Goal: Information Seeking & Learning: Learn about a topic

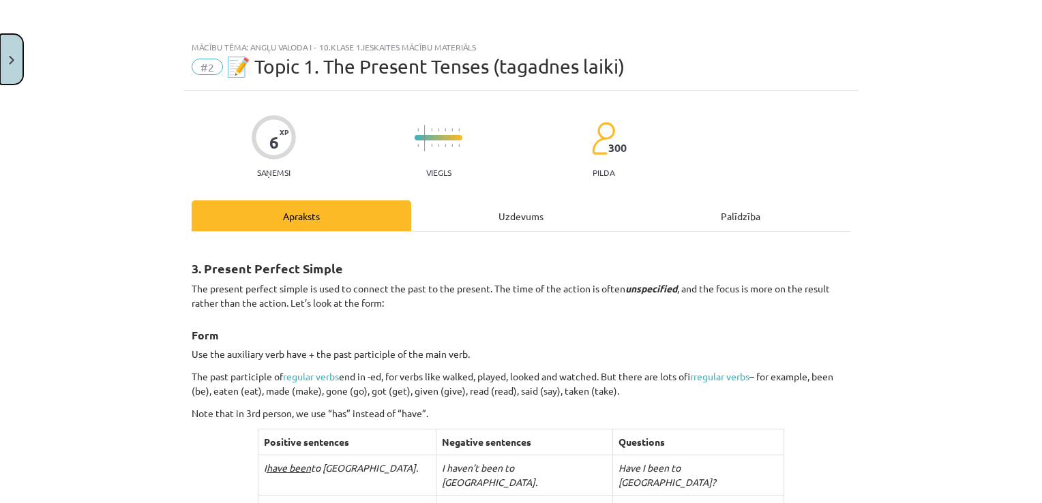
click at [2, 77] on button "Close" at bounding box center [11, 59] width 23 height 50
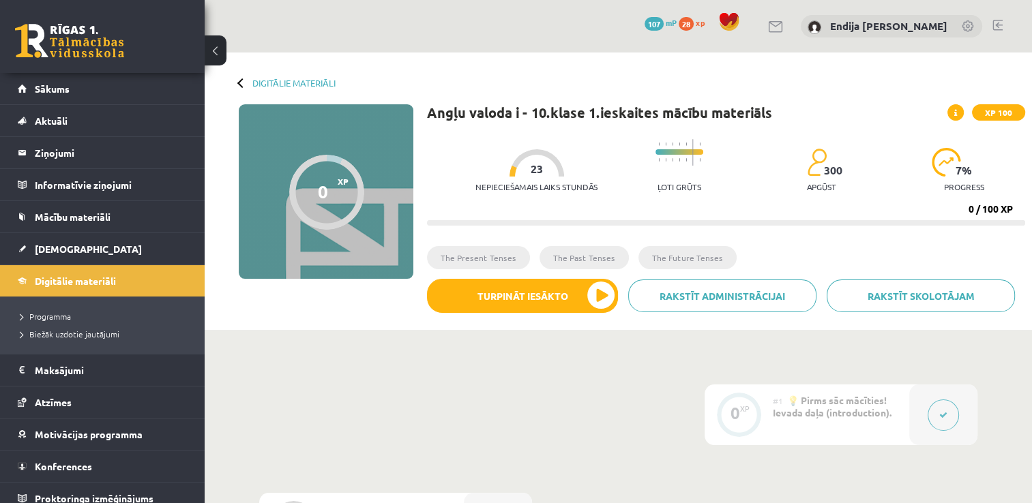
click at [215, 52] on button at bounding box center [216, 50] width 22 height 30
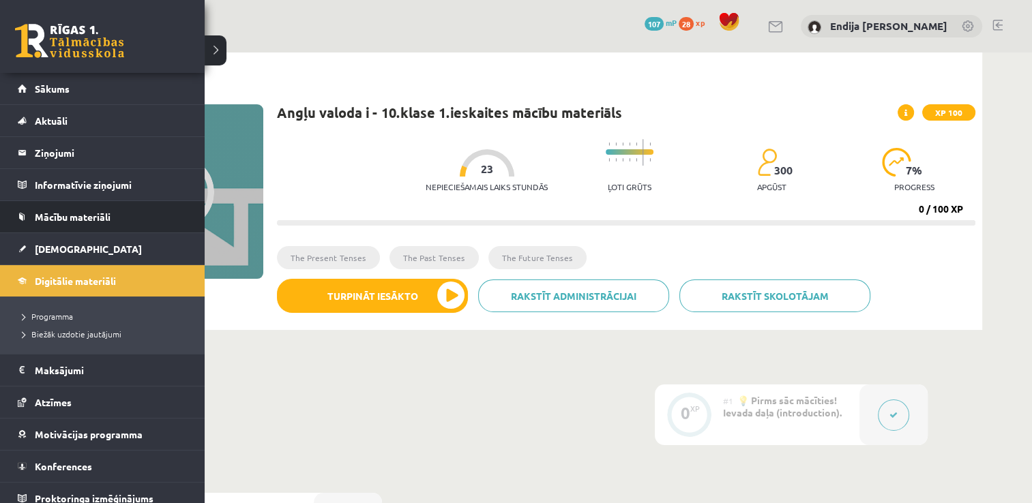
click at [8, 219] on li "Mācību materiāli Mācību materiāli Pieslēgties Uzdevumiem Literatūras saraksts D…" at bounding box center [102, 216] width 205 height 33
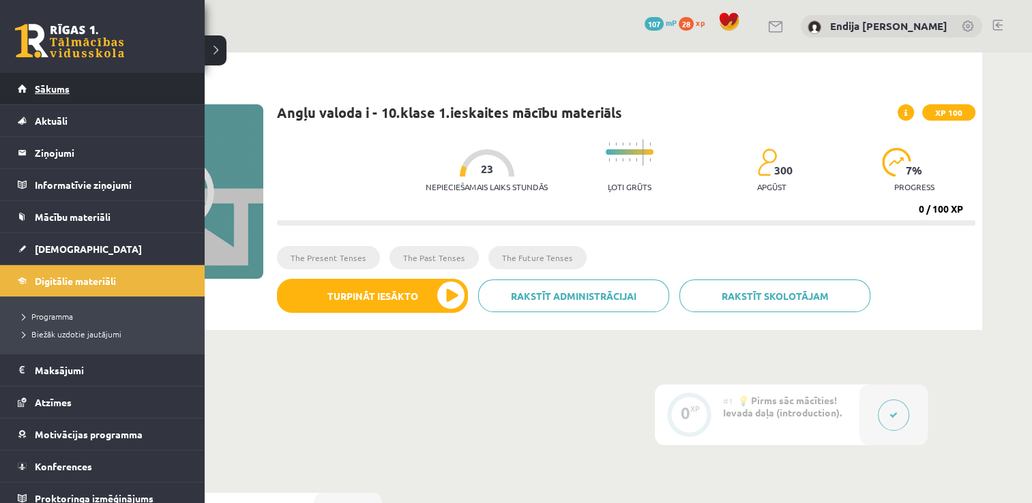
click at [85, 83] on link "Sākums" at bounding box center [103, 88] width 170 height 31
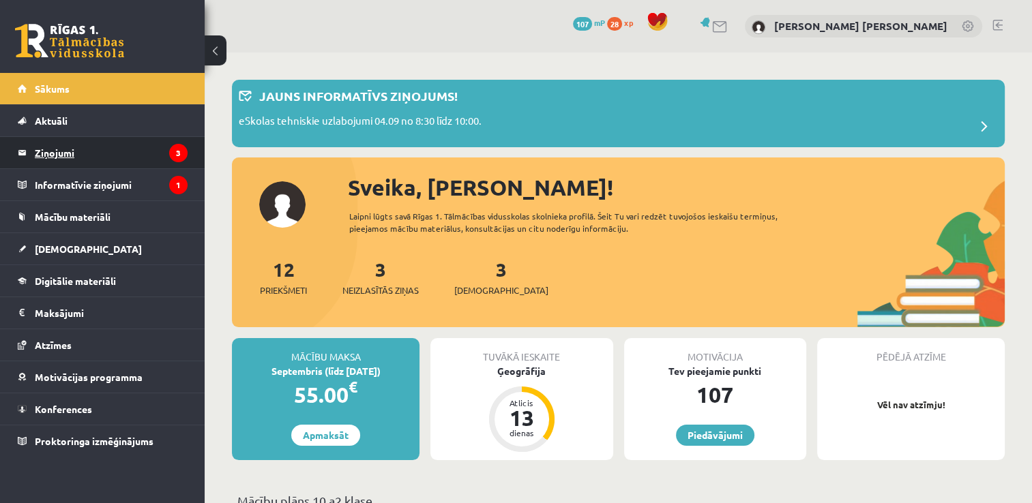
click at [92, 162] on legend "Ziņojumi 3" at bounding box center [111, 152] width 153 height 31
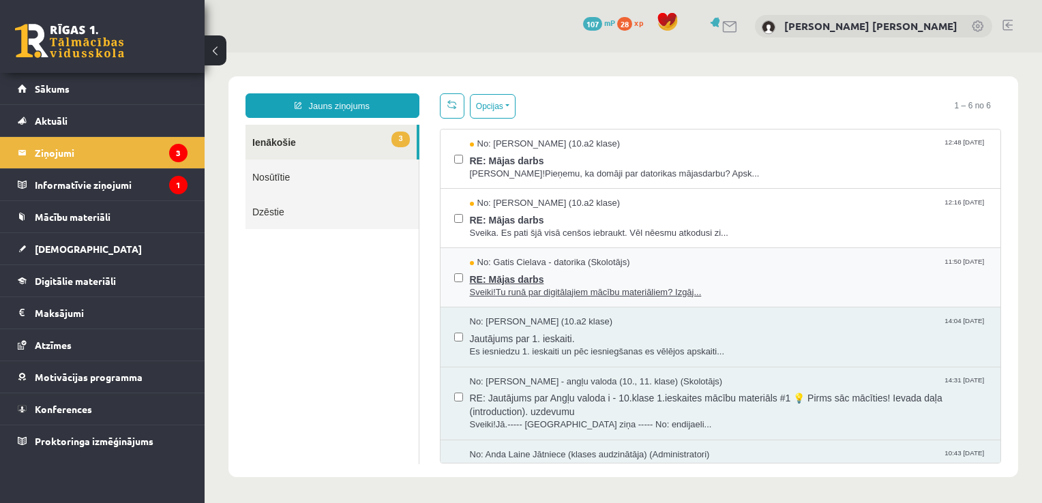
click at [545, 261] on span "No: Gatis Cielava - datorika (Skolotājs)" at bounding box center [550, 262] width 160 height 13
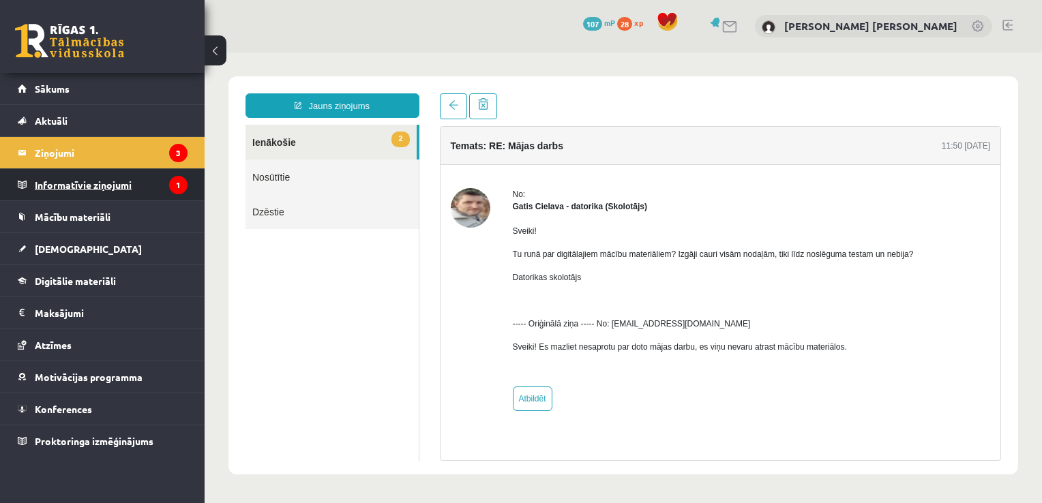
click at [113, 174] on legend "Informatīvie ziņojumi 1" at bounding box center [111, 184] width 153 height 31
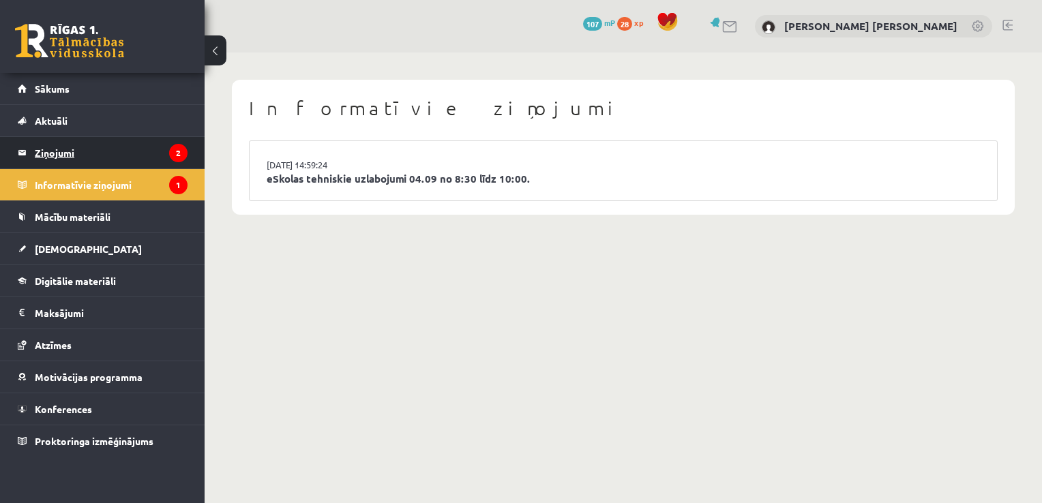
click at [99, 148] on legend "Ziņojumi 2" at bounding box center [111, 152] width 153 height 31
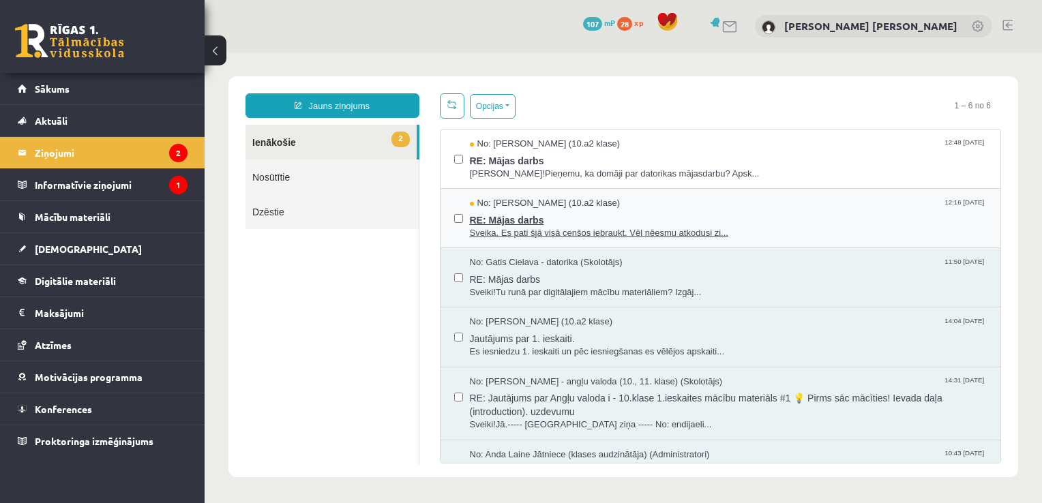
click at [588, 230] on span "Sveika. Es pati šjā visā cenšos iebraukt. Vēl nēesmu atkodusi zi..." at bounding box center [729, 233] width 518 height 13
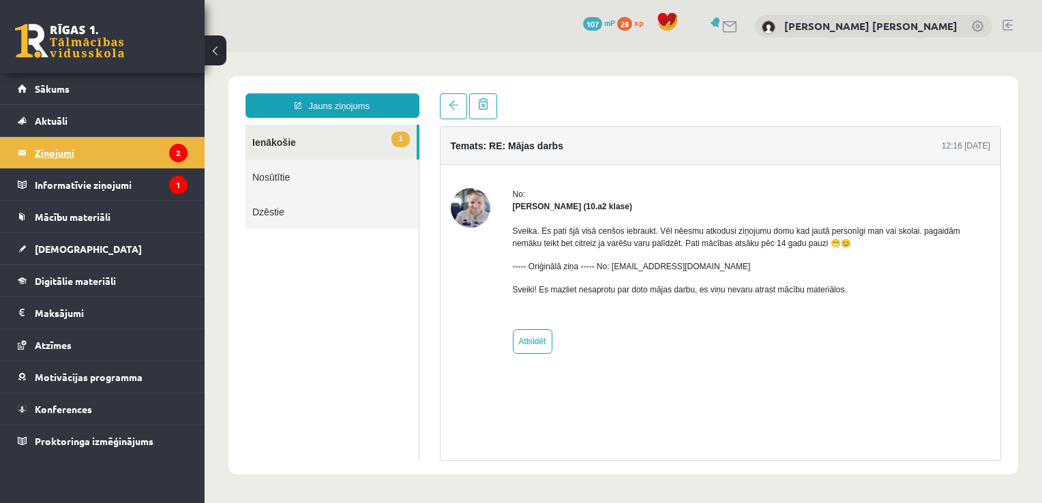
click at [46, 151] on legend "Ziņojumi 2" at bounding box center [111, 152] width 153 height 31
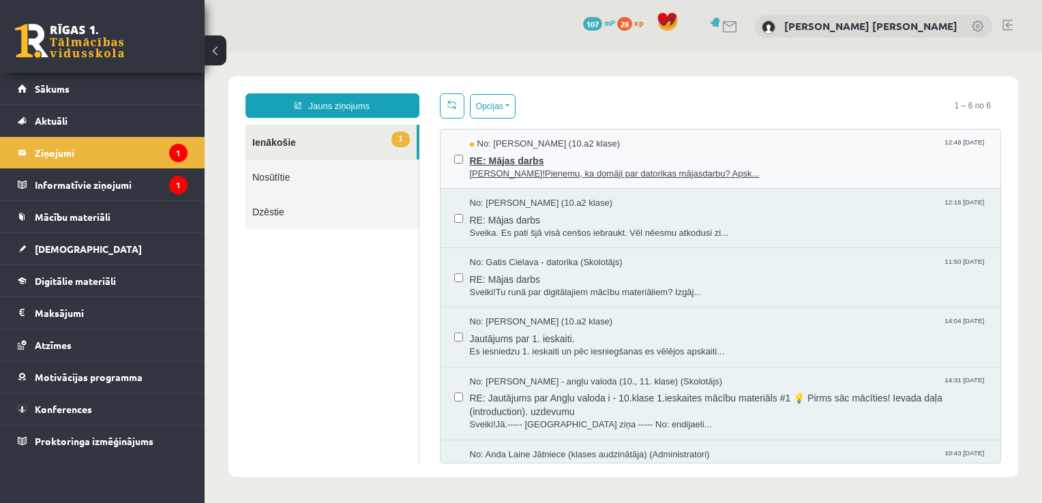
click at [498, 160] on span "RE: Mājas darbs" at bounding box center [729, 159] width 518 height 17
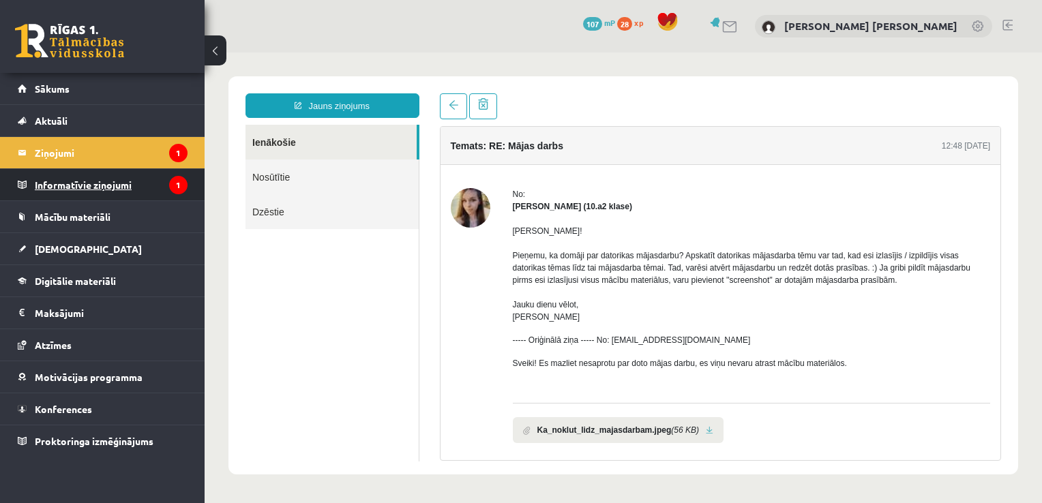
click at [105, 186] on legend "Informatīvie ziņojumi 1" at bounding box center [111, 184] width 153 height 31
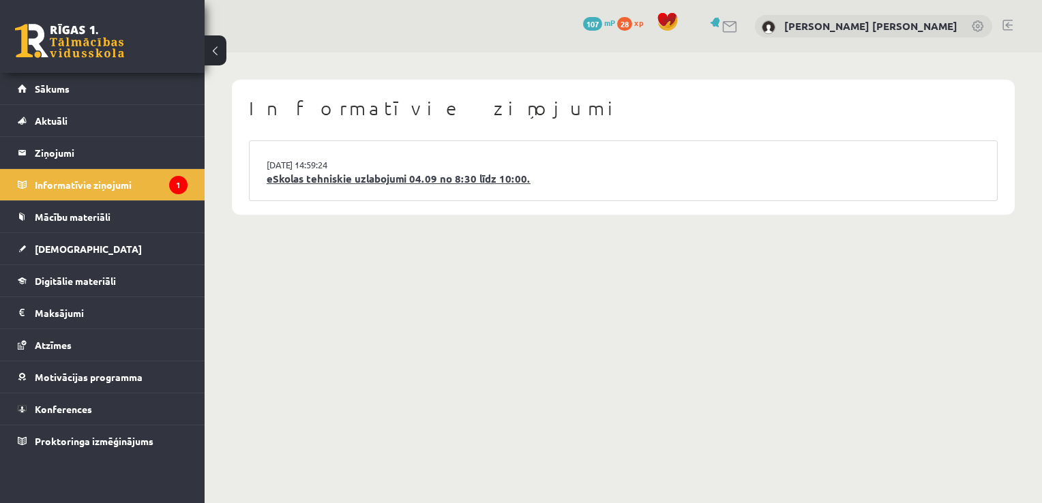
click at [439, 182] on link "eSkolas tehniskie uzlabojumi 04.09 no 8:30 līdz 10:00." at bounding box center [623, 179] width 713 height 16
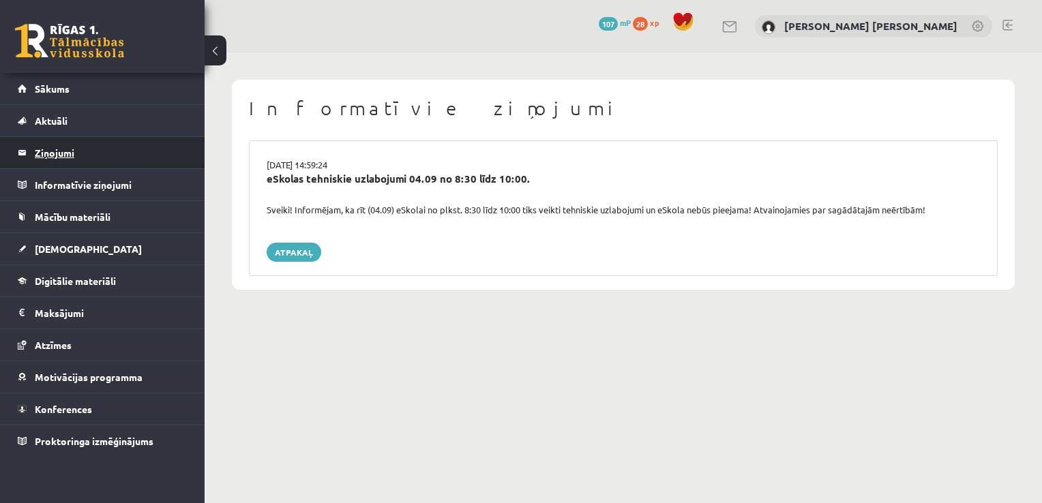
click at [62, 151] on legend "Ziņojumi 0" at bounding box center [111, 152] width 153 height 31
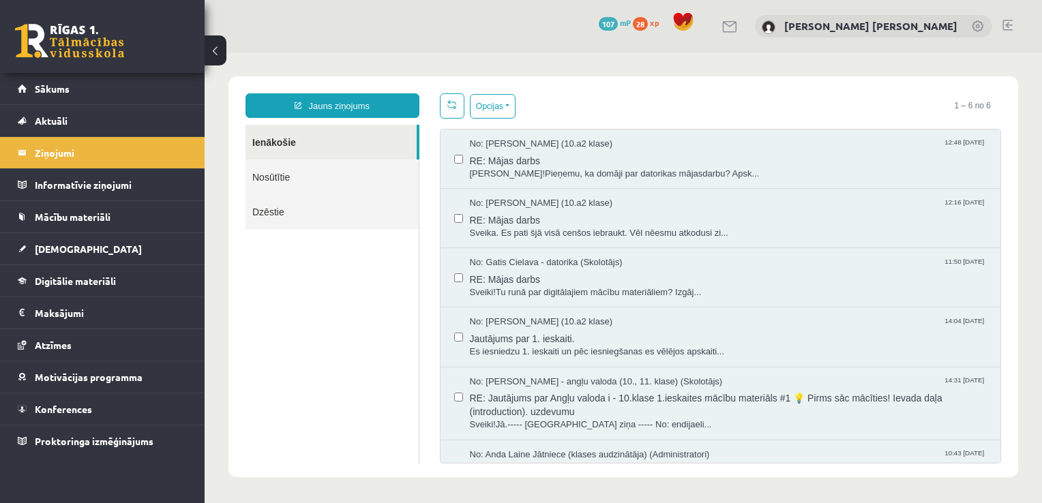
click at [260, 179] on link "Nosūtītie" at bounding box center [331, 177] width 173 height 35
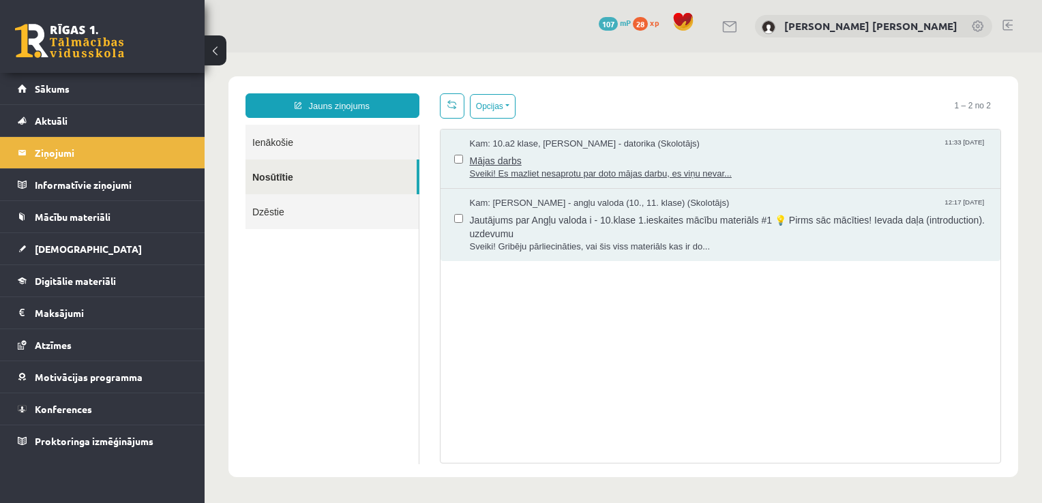
click at [507, 170] on span "Sveiki! Es mazliet nesaprotu par doto mājas darbu, es viņu nevar..." at bounding box center [729, 174] width 518 height 13
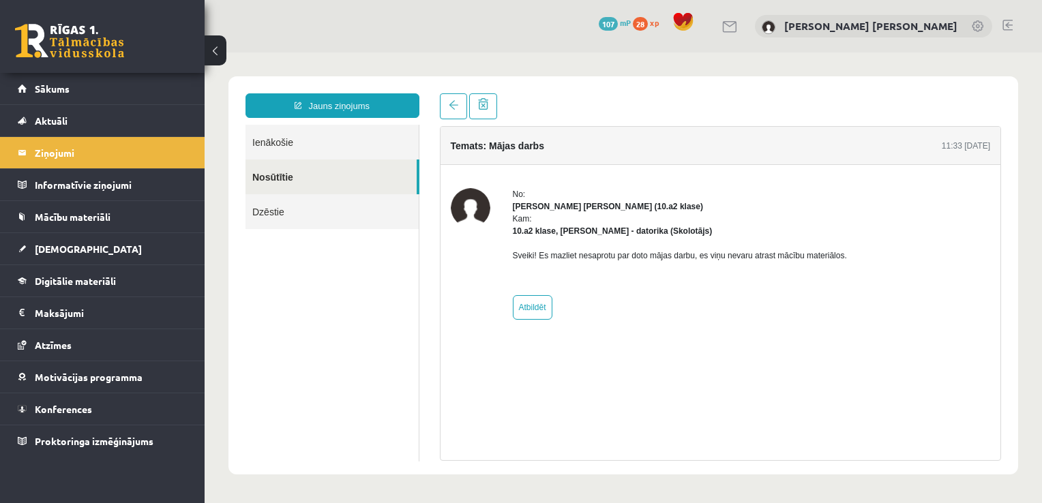
click at [336, 176] on link "Nosūtītie" at bounding box center [330, 177] width 171 height 35
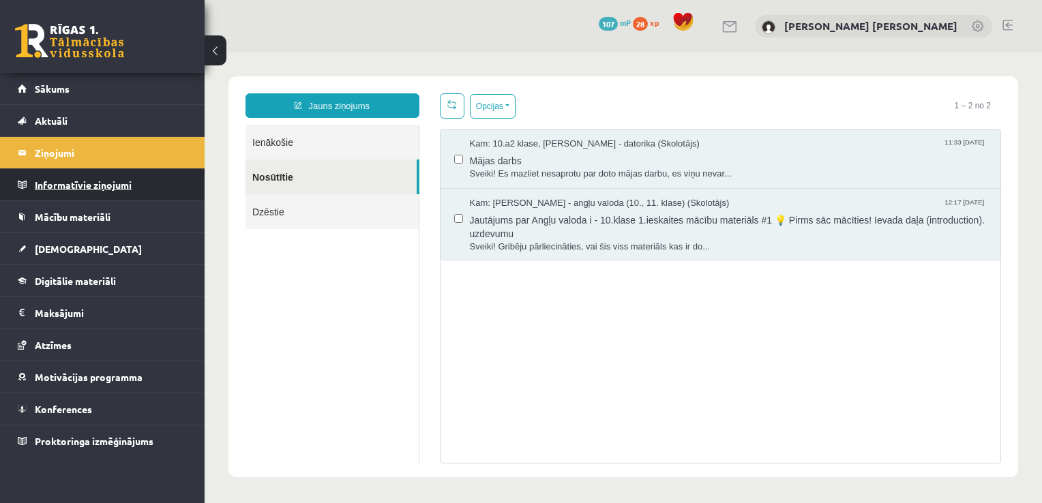
click at [75, 177] on legend "Informatīvie ziņojumi 0" at bounding box center [111, 184] width 153 height 31
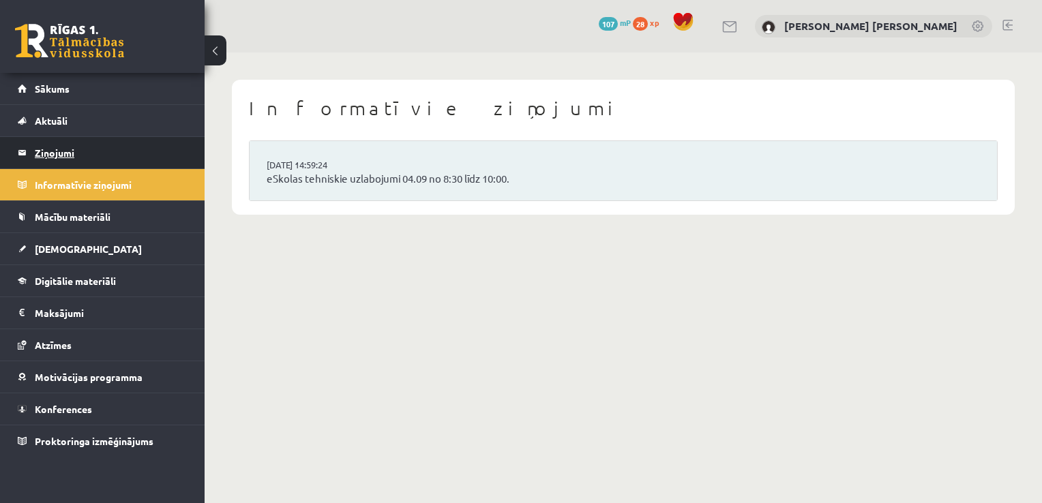
click at [41, 158] on legend "Ziņojumi 0" at bounding box center [111, 152] width 153 height 31
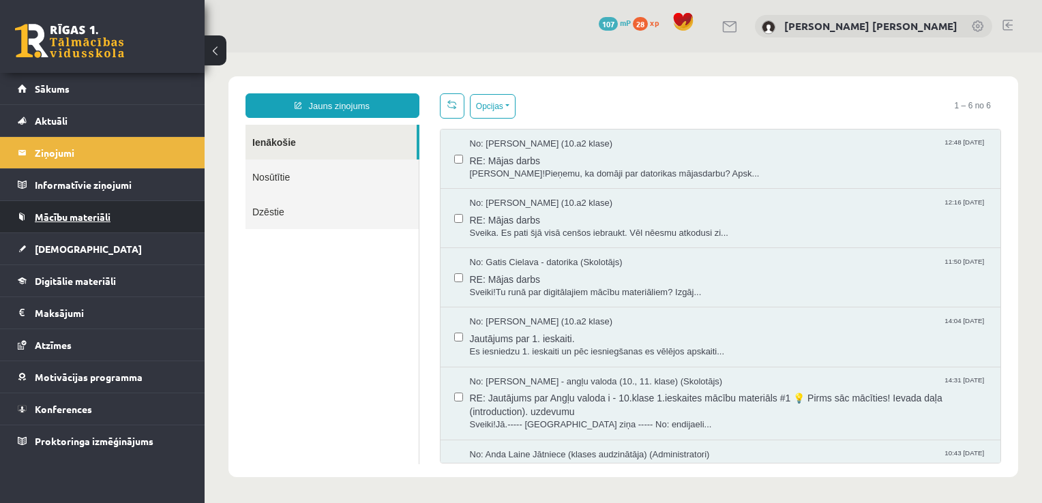
click at [59, 208] on link "Mācību materiāli" at bounding box center [103, 216] width 170 height 31
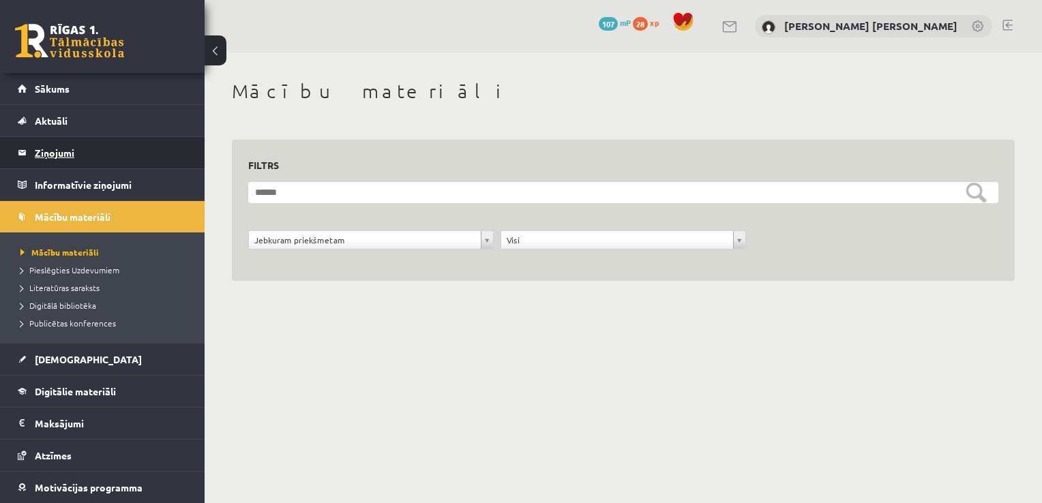
click at [55, 149] on legend "Ziņojumi 0" at bounding box center [111, 152] width 153 height 31
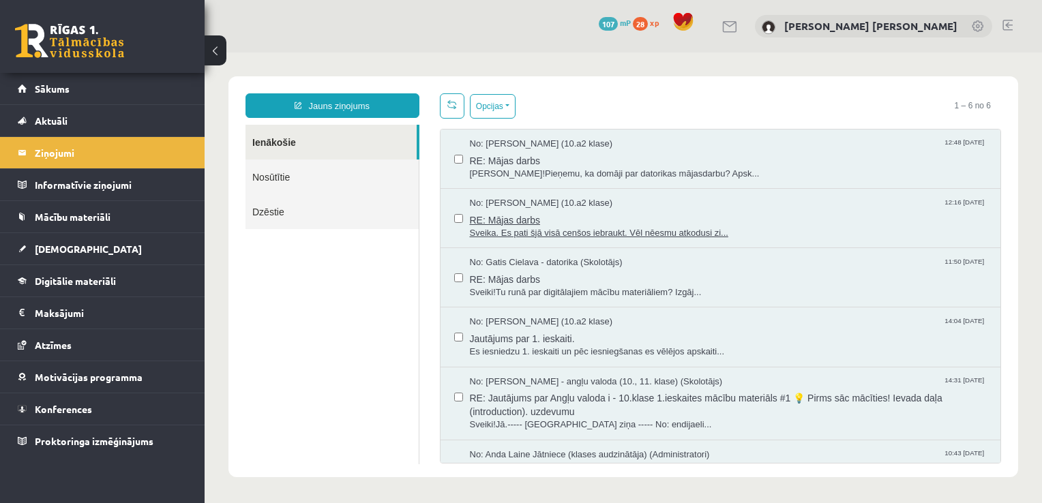
click at [547, 233] on span "Sveika. Es pati šjā visā cenšos iebraukt. Vēl nēesmu atkodusi zi..." at bounding box center [729, 233] width 518 height 13
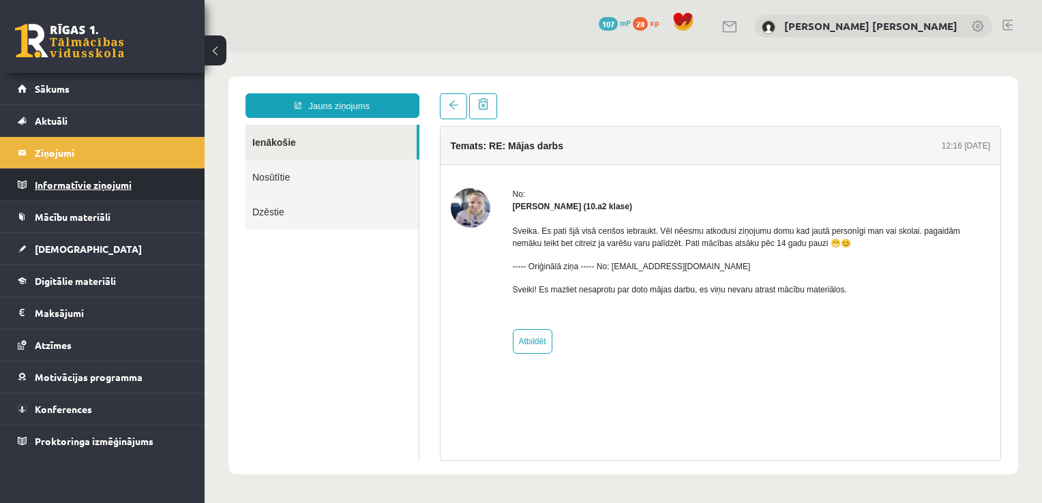
click at [99, 179] on legend "Informatīvie ziņojumi 0" at bounding box center [111, 184] width 153 height 31
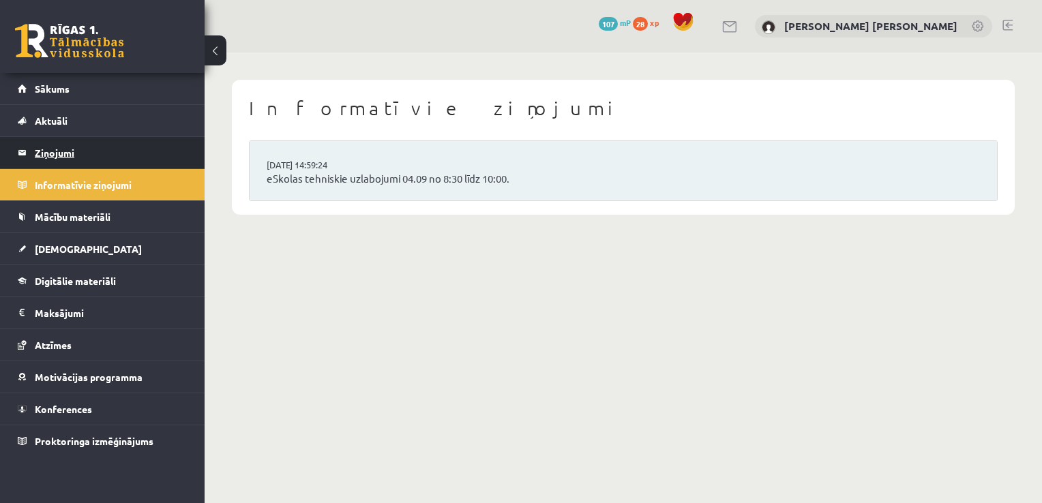
click at [61, 149] on legend "Ziņojumi 0" at bounding box center [111, 152] width 153 height 31
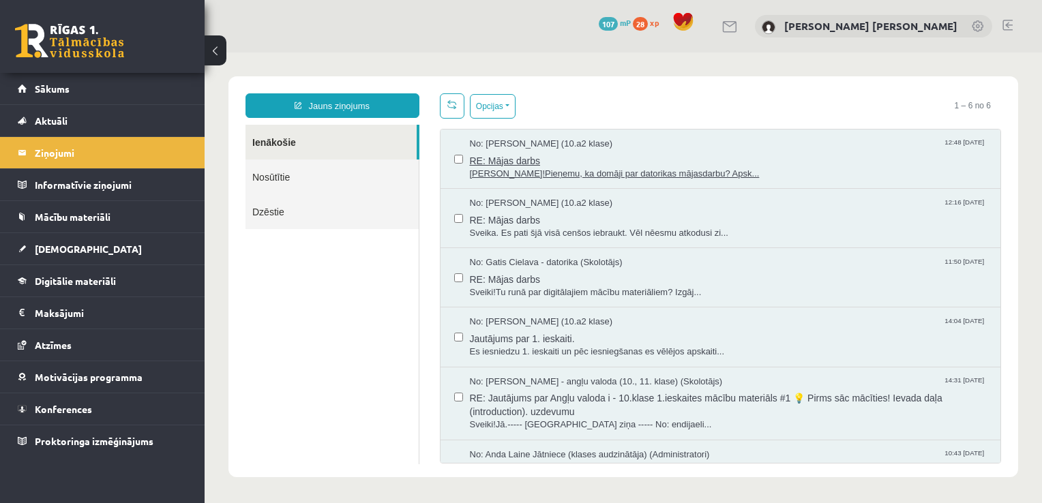
click at [557, 158] on span "RE: Mājas darbs" at bounding box center [729, 159] width 518 height 17
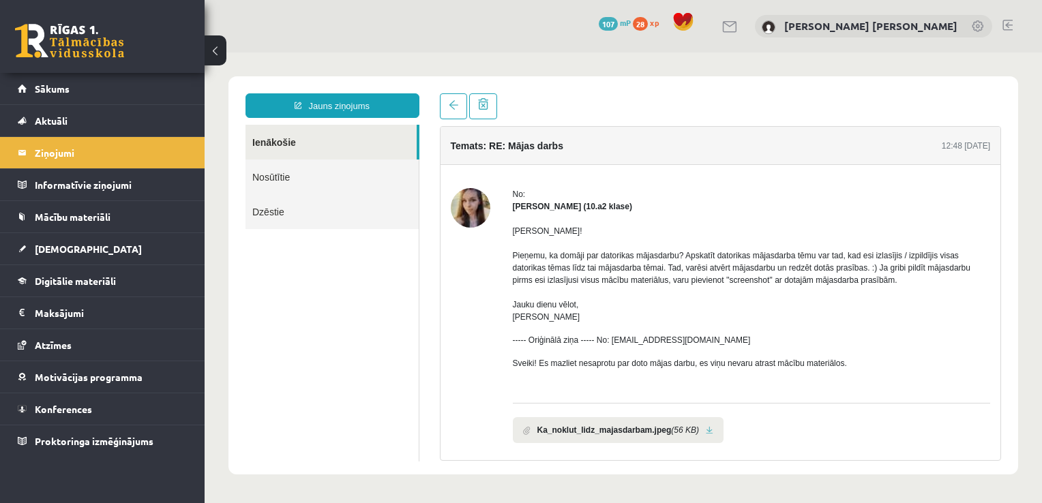
click at [629, 436] on li "Ka_noklut_lidz_majasdarbam.jpeg (56 KB)" at bounding box center [618, 430] width 211 height 26
click at [627, 435] on b "Ka_noklut_lidz_majasdarbam.jpeg" at bounding box center [604, 430] width 134 height 12
click at [77, 192] on legend "Informatīvie ziņojumi 0" at bounding box center [111, 184] width 153 height 31
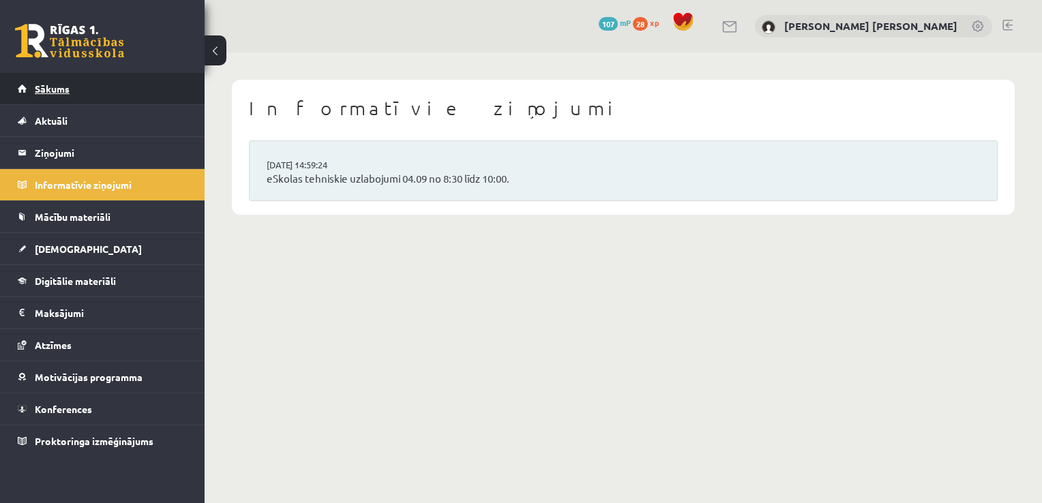
click at [57, 87] on span "Sākums" at bounding box center [52, 89] width 35 height 12
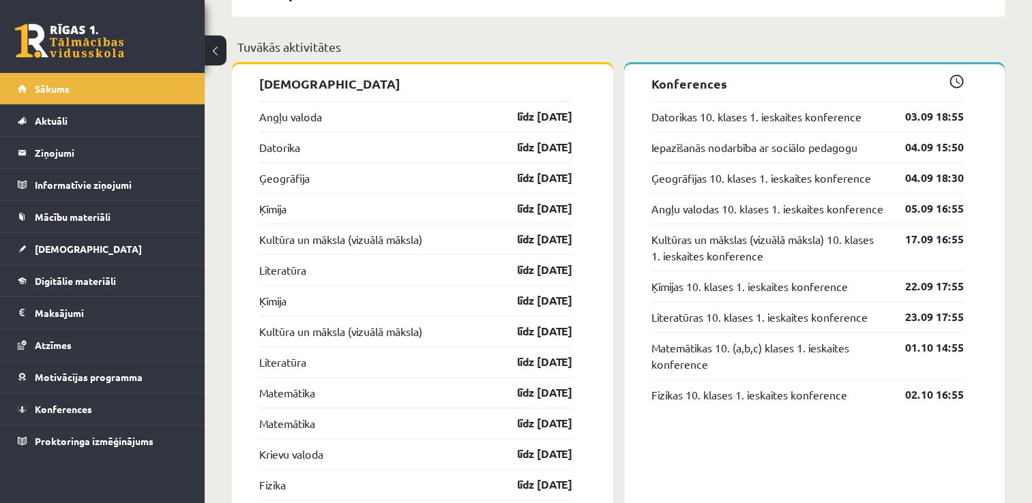
scroll to position [1195, 0]
click at [788, 119] on link "Datorikas 10. klases 1. ieskaites konference" at bounding box center [756, 116] width 210 height 16
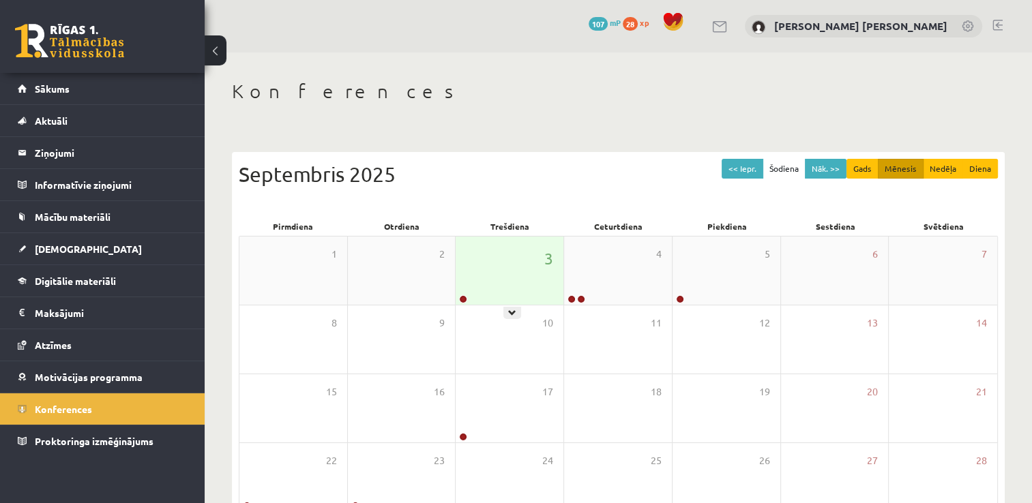
click at [513, 274] on div "3" at bounding box center [510, 271] width 108 height 68
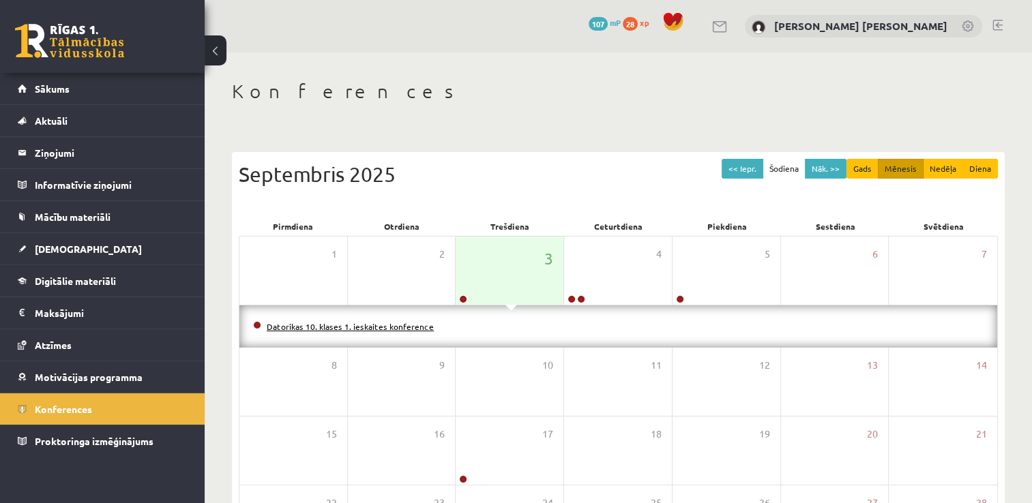
click at [424, 325] on link "Datorikas 10. klases 1. ieskaites konference" at bounding box center [350, 326] width 167 height 11
click at [178, 0] on html "0 Dāvanas 107 mP 28 xp [PERSON_NAME] [PERSON_NAME] Sākums Aktuāli Kā mācīties e…" at bounding box center [516, 251] width 1032 height 503
